Goal: Task Accomplishment & Management: Use online tool/utility

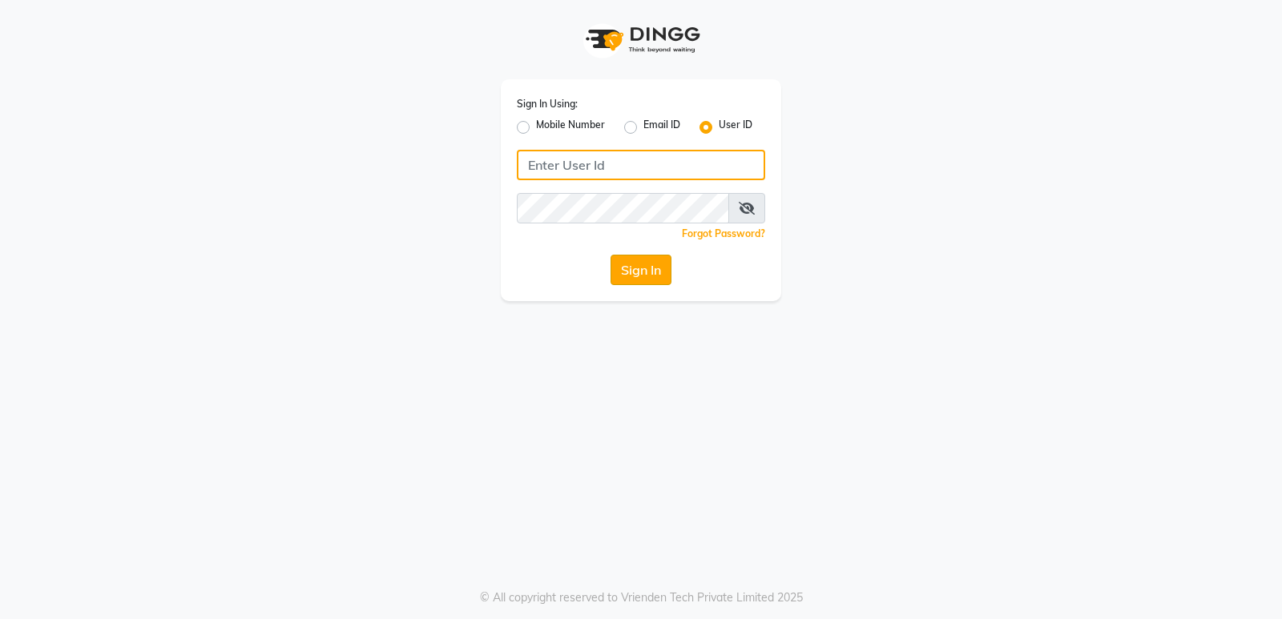
type input "diclasse"
click at [639, 276] on button "Sign In" at bounding box center [641, 270] width 61 height 30
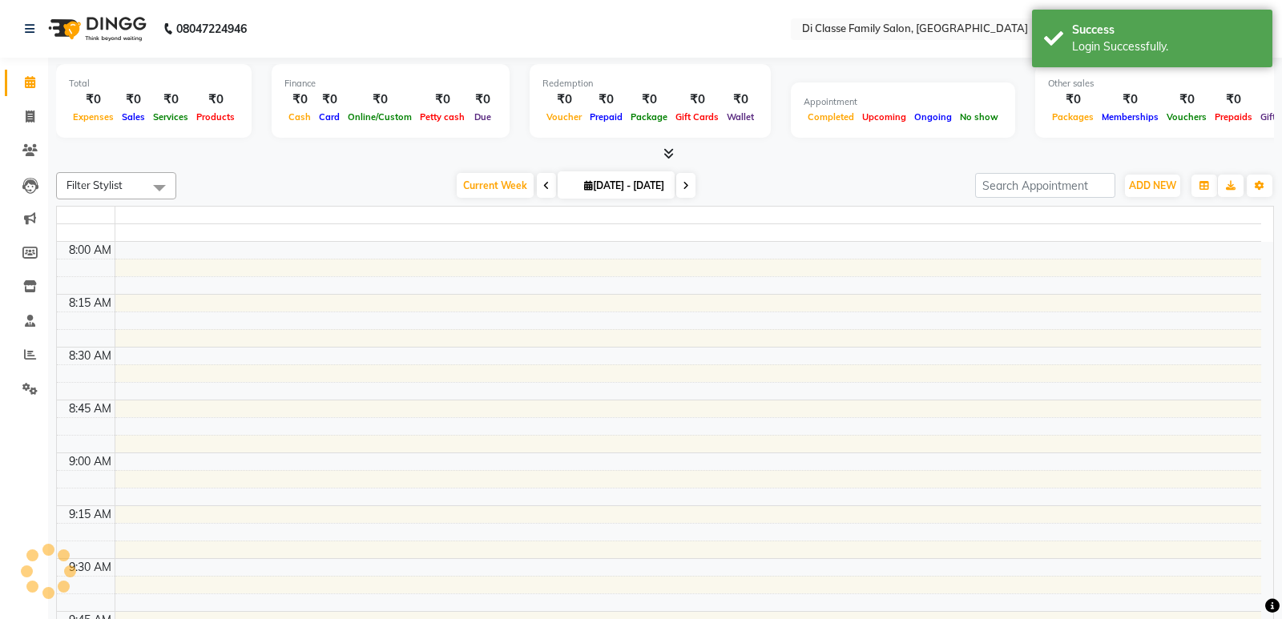
select select "en"
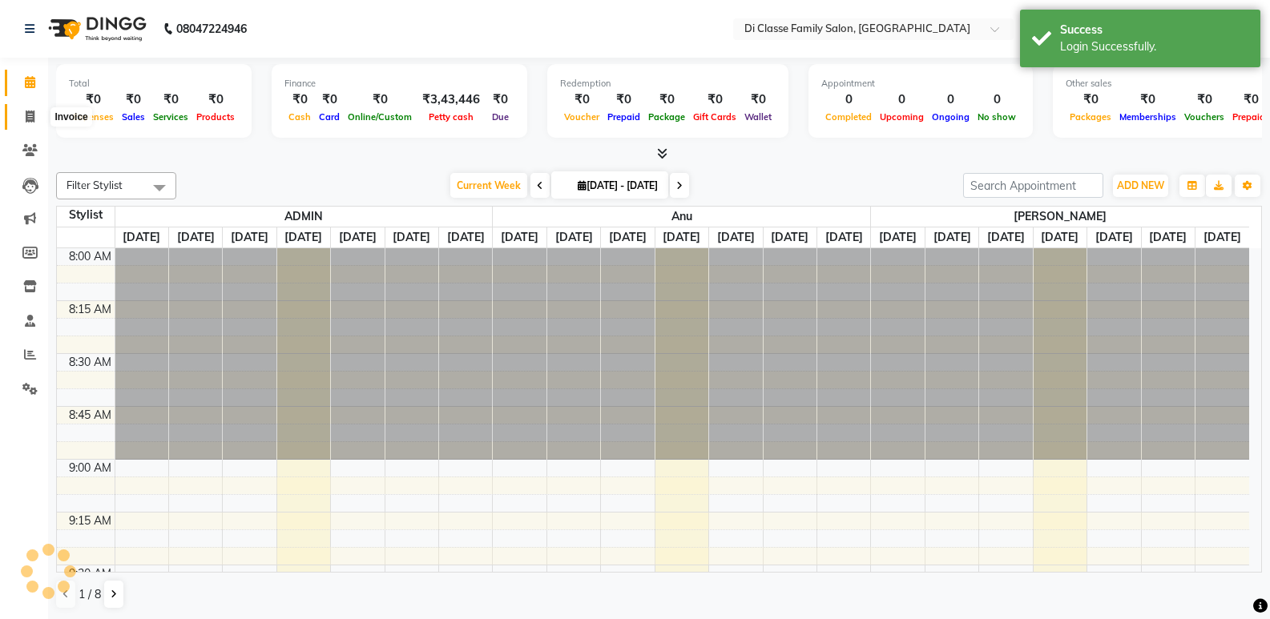
click at [32, 115] on icon at bounding box center [30, 117] width 9 height 12
select select "service"
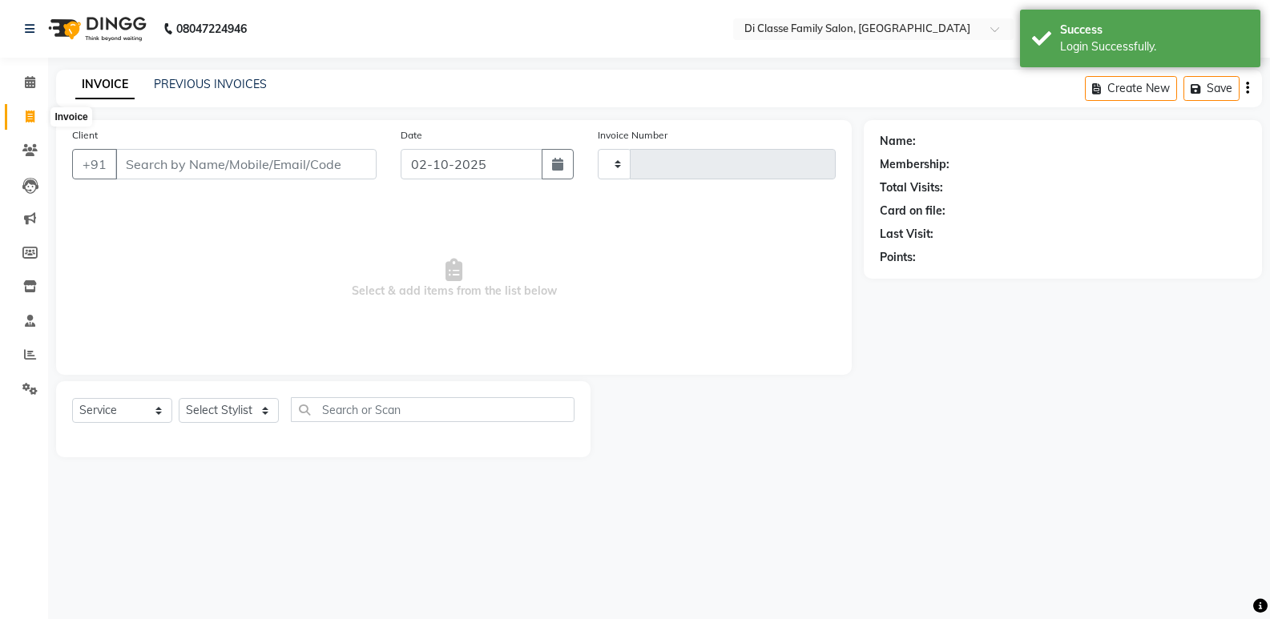
type input "3107"
select select "6346"
